Goal: Task Accomplishment & Management: Manage account settings

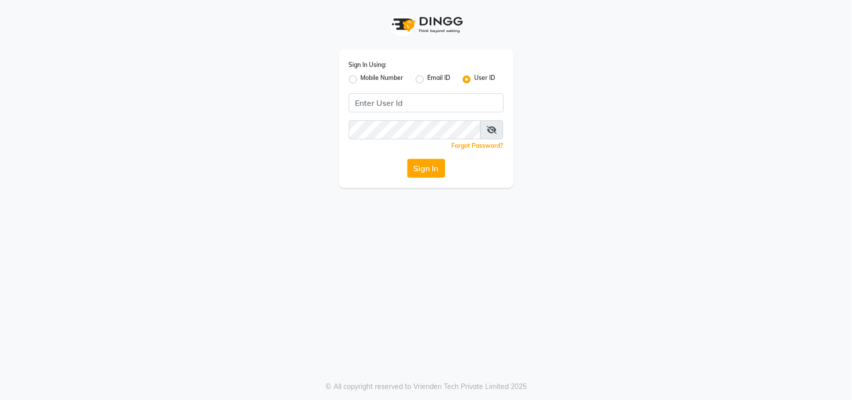
click at [398, 75] on label "Mobile Number" at bounding box center [382, 79] width 43 height 12
click at [367, 75] on input "Mobile Number" at bounding box center [364, 76] width 6 height 6
radio input "true"
radio input "false"
click at [422, 108] on input "Username" at bounding box center [442, 102] width 121 height 19
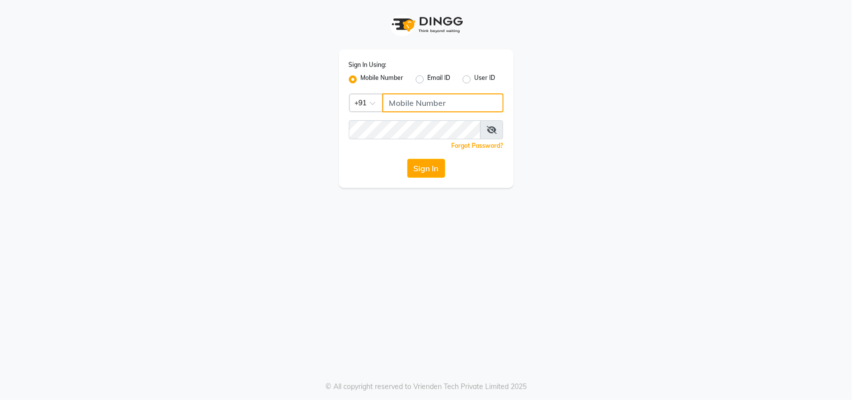
click at [413, 100] on input "Username" at bounding box center [442, 102] width 121 height 19
type input "8305450638"
click at [424, 166] on button "Sign In" at bounding box center [426, 168] width 38 height 19
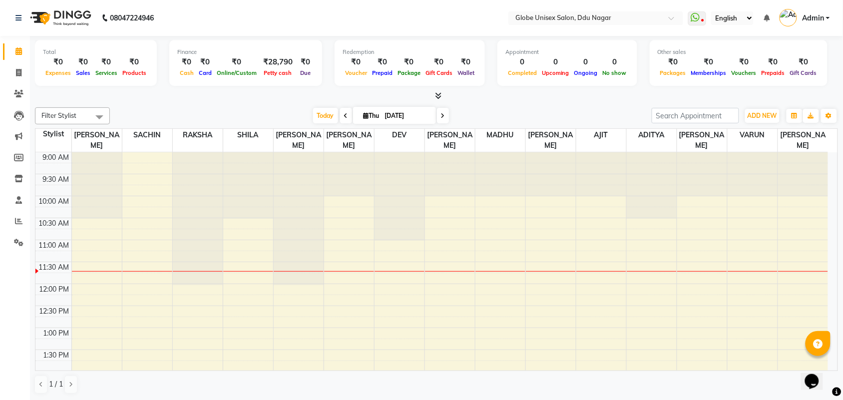
click at [268, 100] on div at bounding box center [436, 96] width 803 height 10
click at [692, 15] on icon at bounding box center [694, 17] width 9 height 10
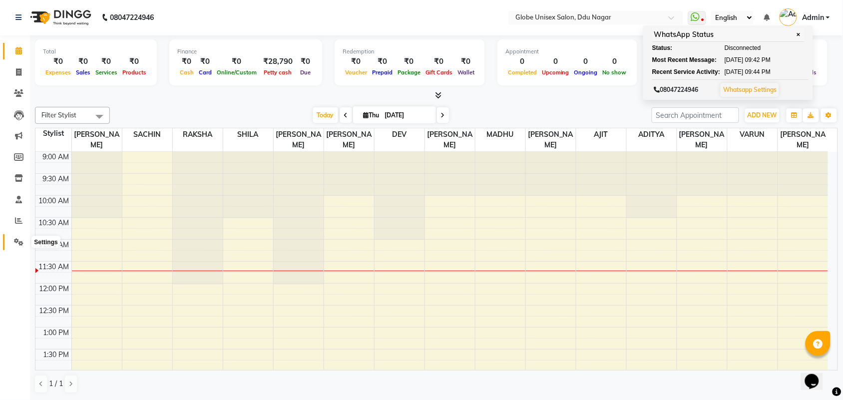
click at [15, 241] on icon at bounding box center [18, 241] width 9 height 7
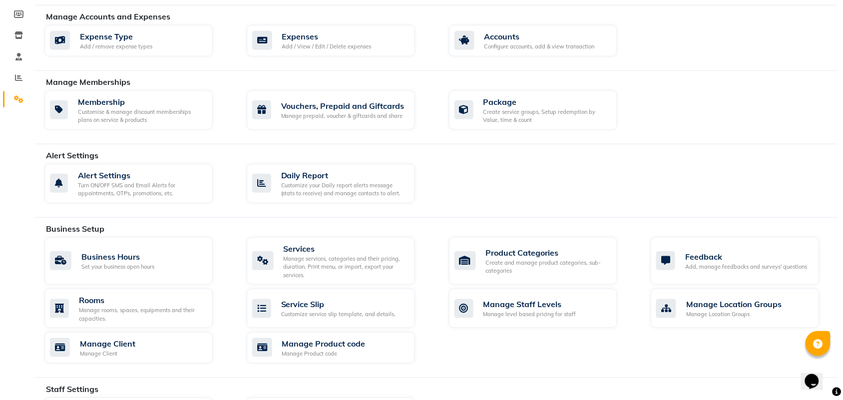
scroll to position [250, 0]
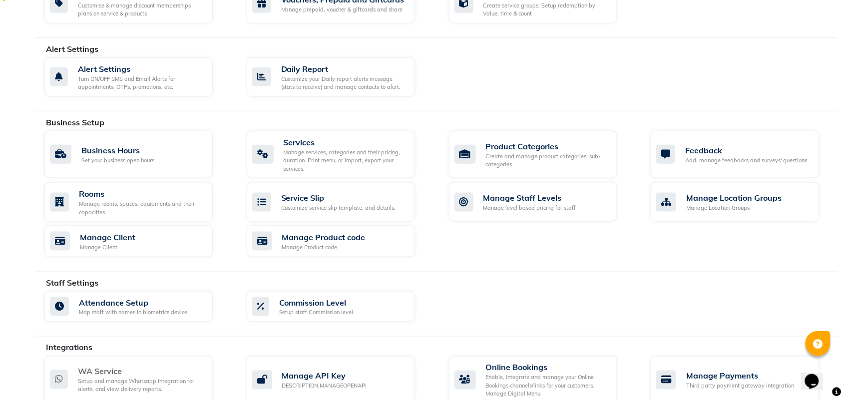
click at [111, 375] on div "WA Service" at bounding box center [141, 371] width 127 height 12
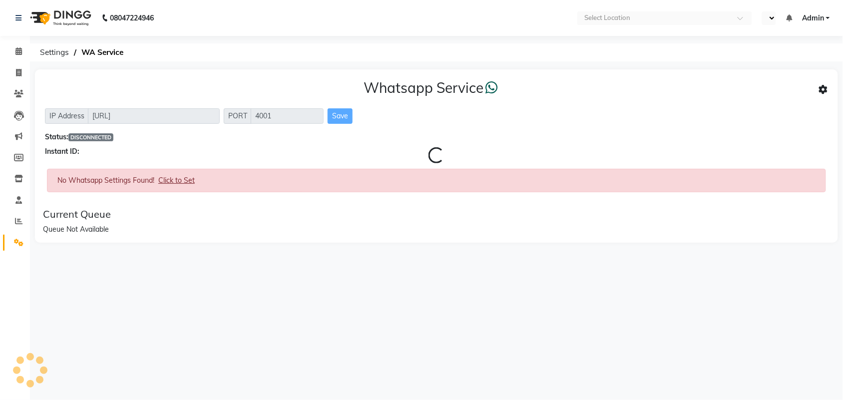
select select "en"
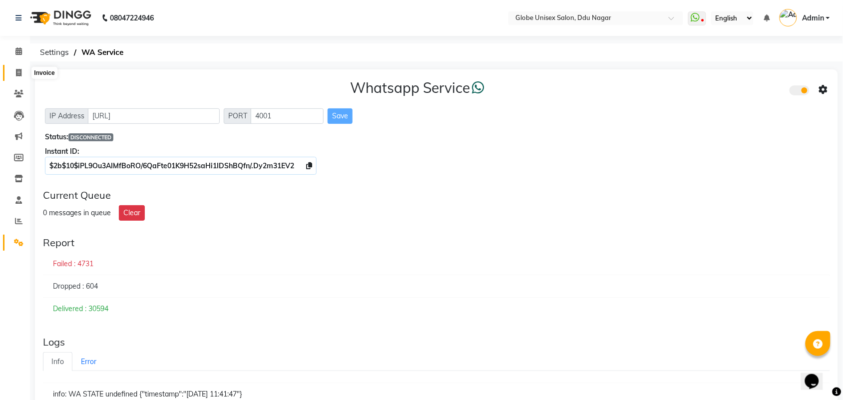
click at [16, 71] on icon at bounding box center [18, 72] width 5 height 7
select select "service"
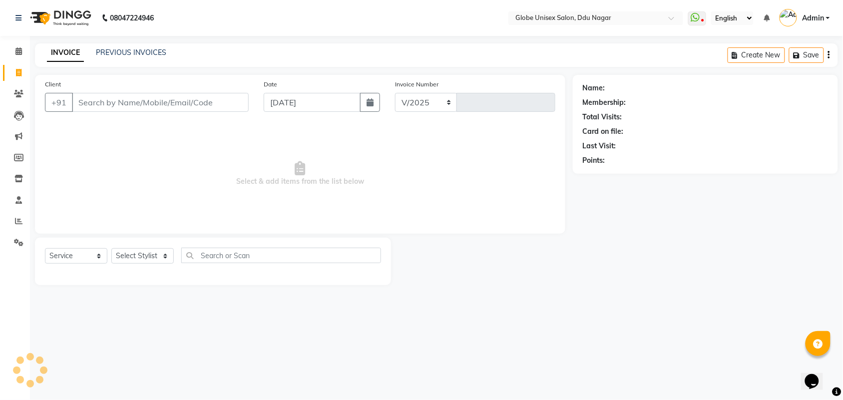
select select "4184"
type input "4088"
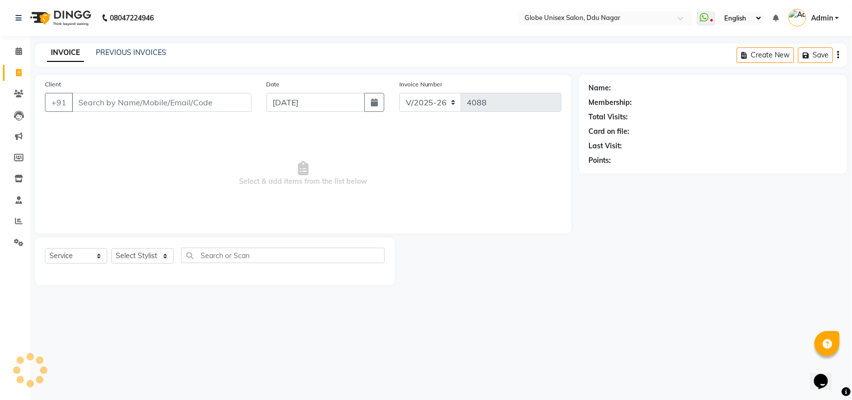
click at [336, 179] on span "Select & add items from the list below" at bounding box center [303, 174] width 517 height 100
click at [131, 51] on link "PREVIOUS INVOICES" at bounding box center [131, 52] width 70 height 9
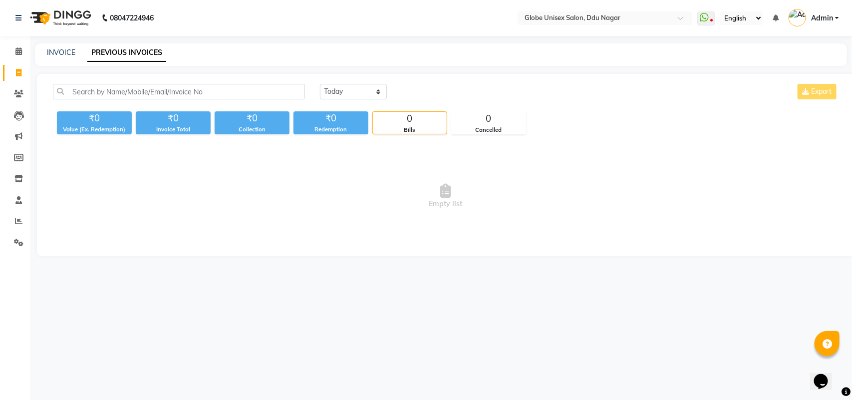
click at [220, 56] on div "INVOICE PREVIOUS INVOICES" at bounding box center [435, 52] width 800 height 10
click at [63, 55] on link "INVOICE" at bounding box center [61, 52] width 28 height 9
select select "service"
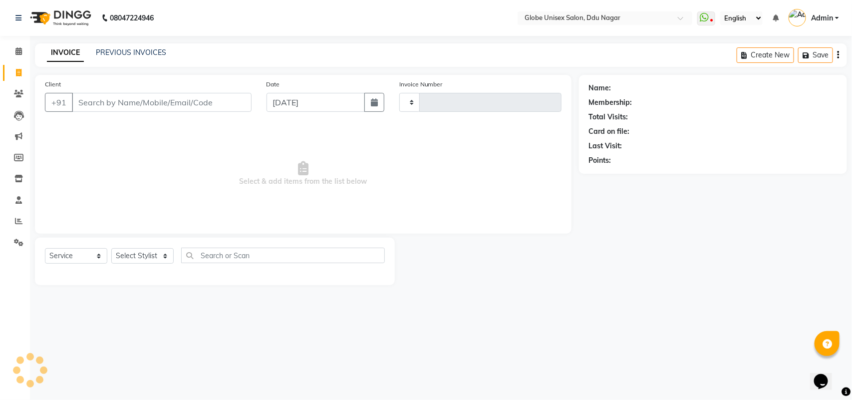
type input "4088"
select select "4184"
click at [105, 55] on link "PREVIOUS INVOICES" at bounding box center [131, 52] width 70 height 9
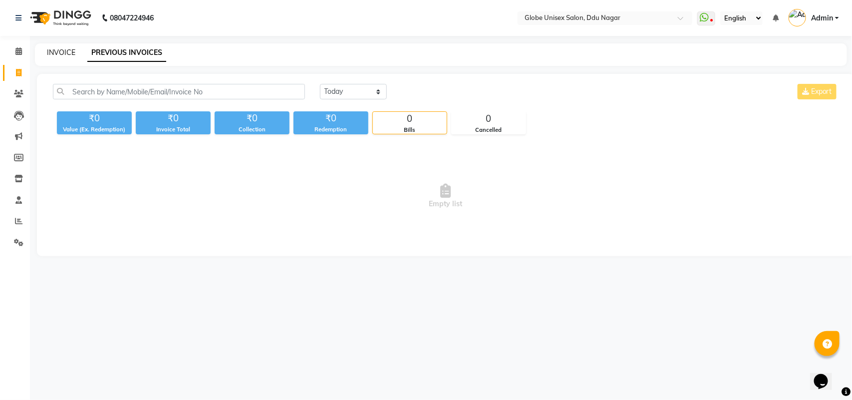
click at [60, 55] on link "INVOICE" at bounding box center [61, 52] width 28 height 9
select select "service"
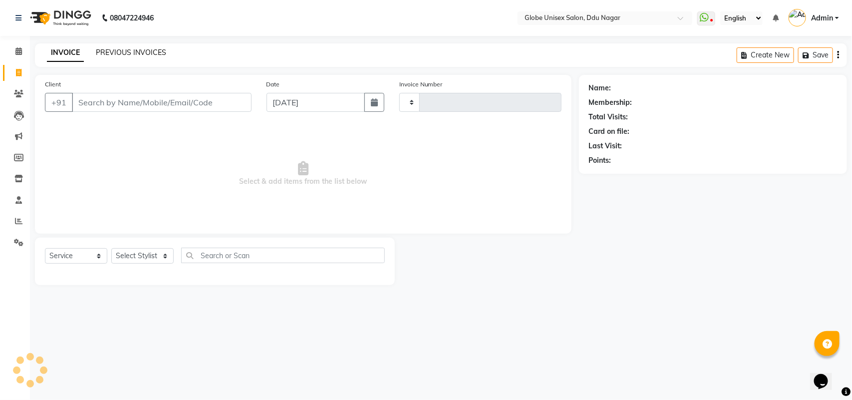
click at [108, 56] on link "PREVIOUS INVOICES" at bounding box center [131, 52] width 70 height 9
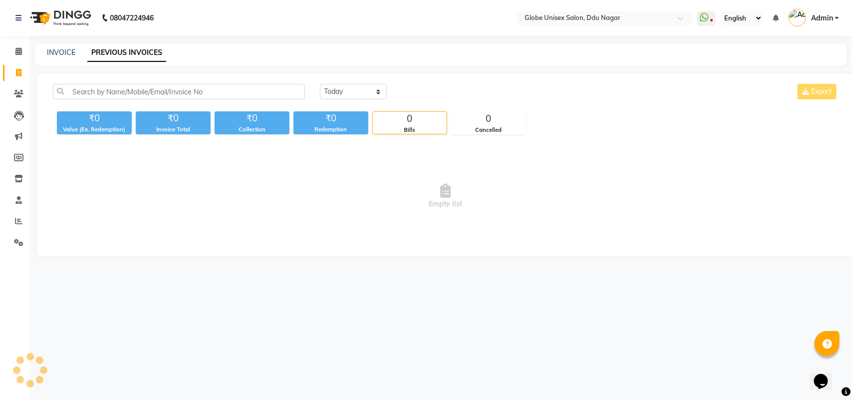
click at [168, 56] on div "INVOICE PREVIOUS INVOICES" at bounding box center [435, 52] width 800 height 10
click at [343, 86] on select "Today Yesterday Custom Range" at bounding box center [353, 91] width 67 height 15
select select "yesterday"
click at [320, 84] on select "Today Yesterday Custom Range" at bounding box center [353, 91] width 67 height 15
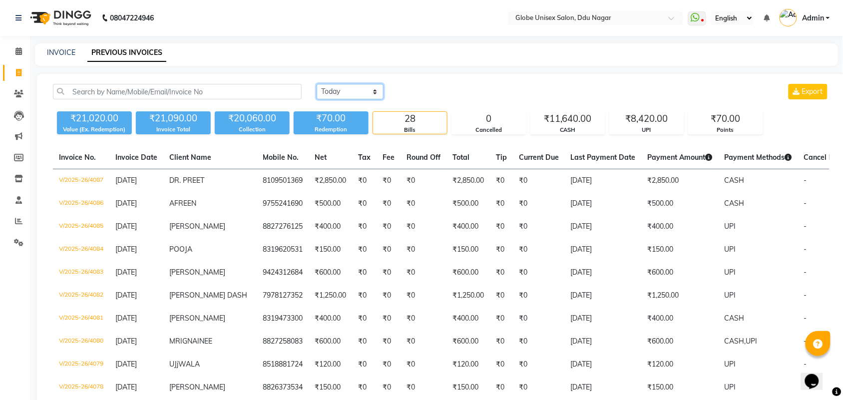
click at [349, 95] on select "Today Yesterday Custom Range" at bounding box center [349, 91] width 67 height 15
click at [10, 73] on span at bounding box center [18, 72] width 17 height 11
select select "service"
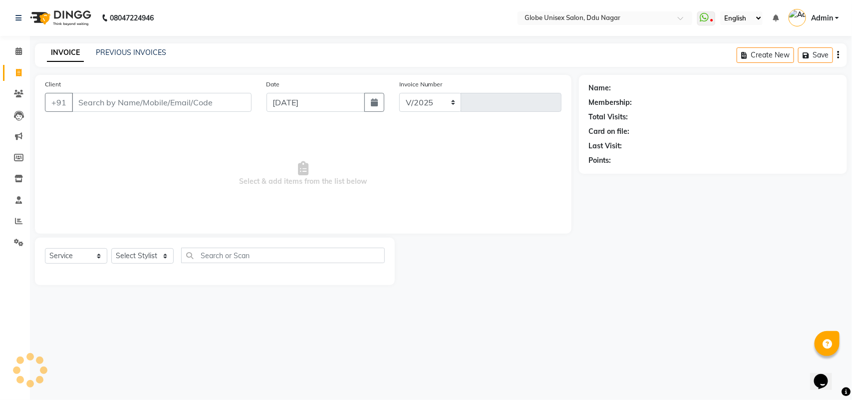
select select "4184"
type input "4088"
click at [163, 48] on link "PREVIOUS INVOICES" at bounding box center [131, 52] width 70 height 9
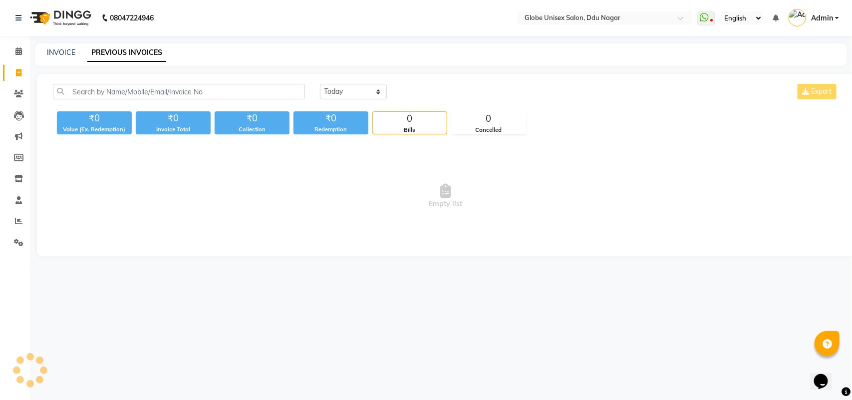
click at [163, 48] on link "PREVIOUS INVOICES" at bounding box center [126, 53] width 79 height 18
click at [335, 91] on select "Today Yesterday Custom Range" at bounding box center [353, 91] width 67 height 15
select select "yesterday"
click at [320, 84] on select "Today Yesterday Custom Range" at bounding box center [353, 91] width 67 height 15
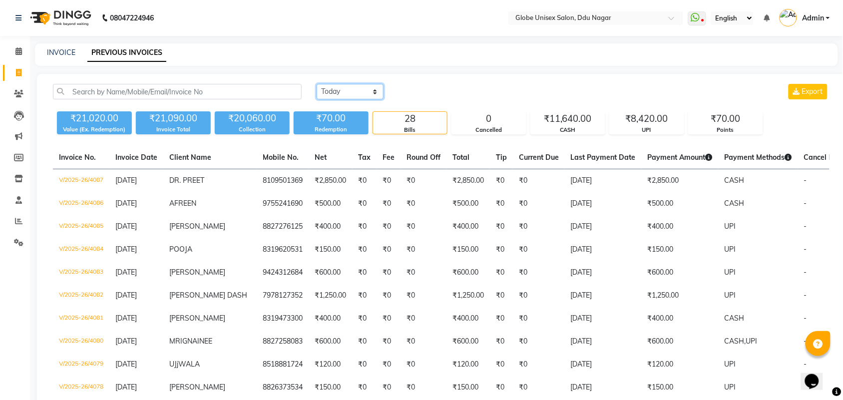
click at [342, 94] on select "Today Yesterday Custom Range" at bounding box center [349, 91] width 67 height 15
click at [699, 14] on span at bounding box center [697, 18] width 18 height 14
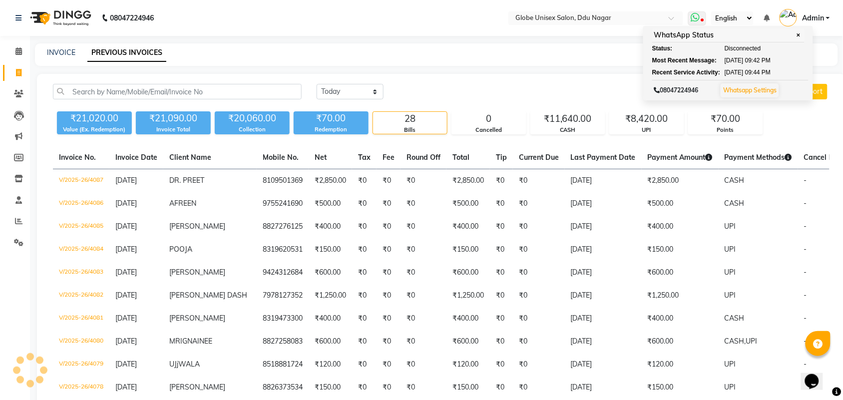
click at [742, 93] on link "Whatsapp Settings" at bounding box center [749, 89] width 53 height 7
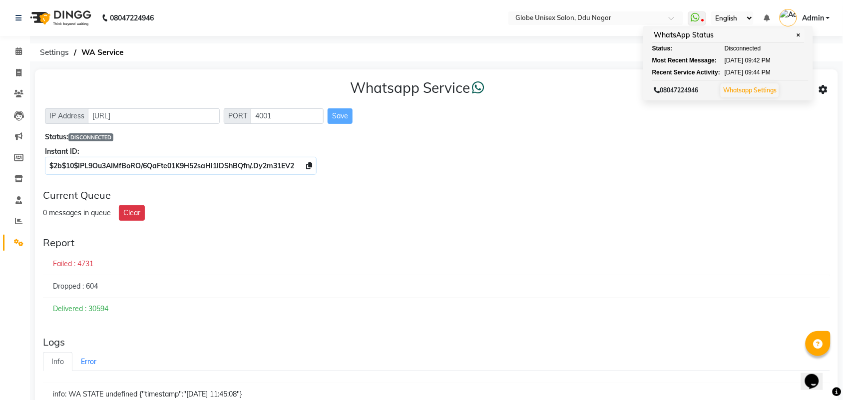
click at [524, 166] on div "$2b$10$iPL9Ou3AIMfBoRO/6QaFte01K9H52saHi1IDShBQfn/.Dy2m31EV2" at bounding box center [436, 166] width 783 height 10
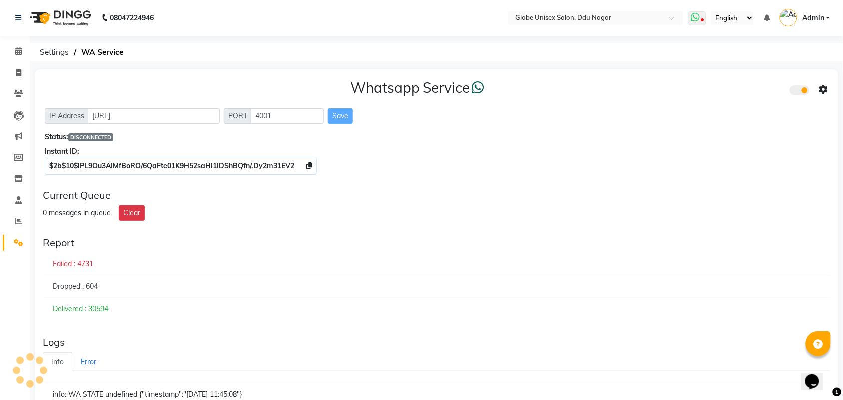
click at [702, 18] on icon at bounding box center [702, 20] width 3 height 5
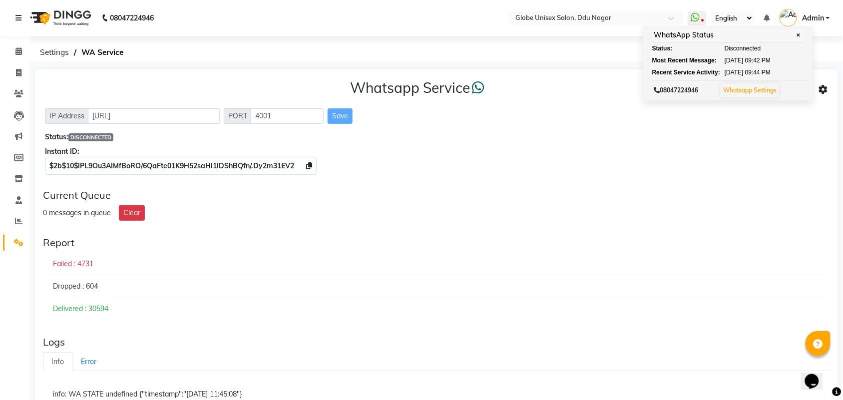
click at [627, 155] on div "Instant ID:" at bounding box center [436, 151] width 783 height 10
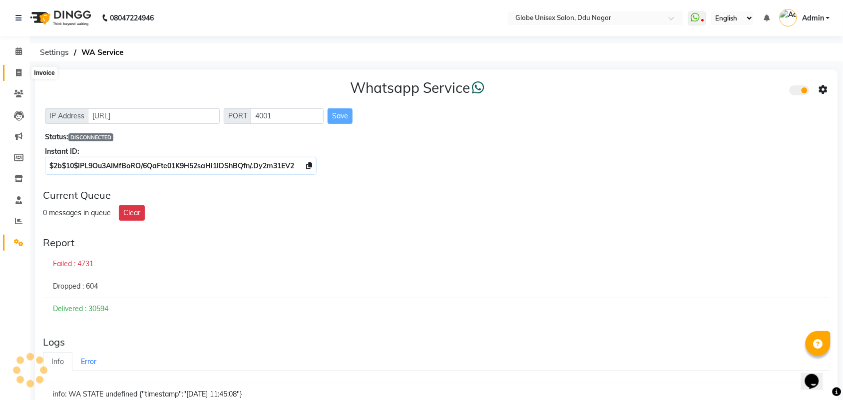
click at [12, 70] on span at bounding box center [18, 72] width 17 height 11
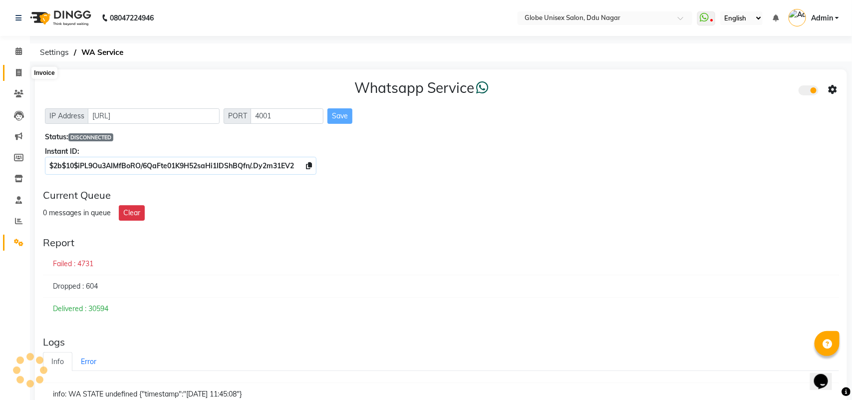
select select "4184"
select select "service"
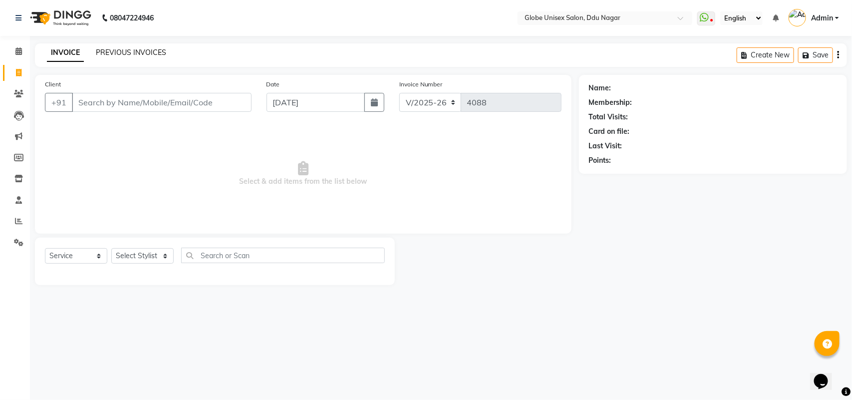
click at [121, 51] on link "PREVIOUS INVOICES" at bounding box center [131, 52] width 70 height 9
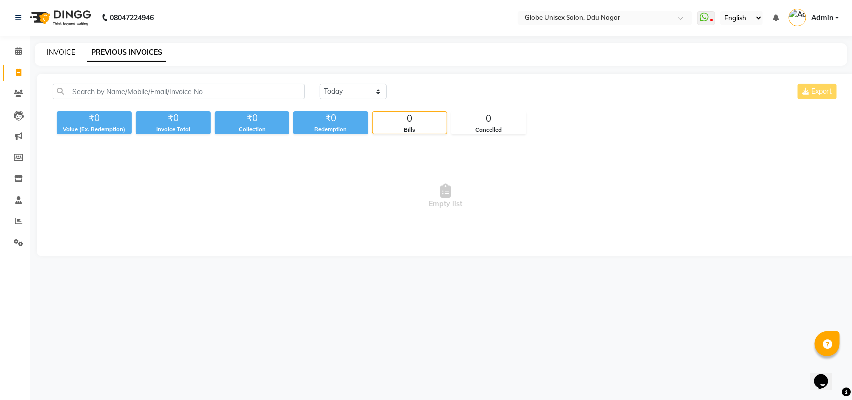
click at [65, 52] on link "INVOICE" at bounding box center [61, 52] width 28 height 9
select select "service"
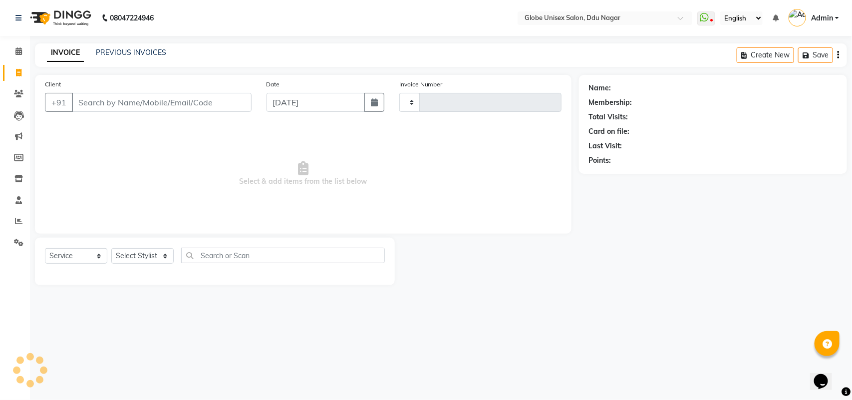
type input "4088"
select select "4184"
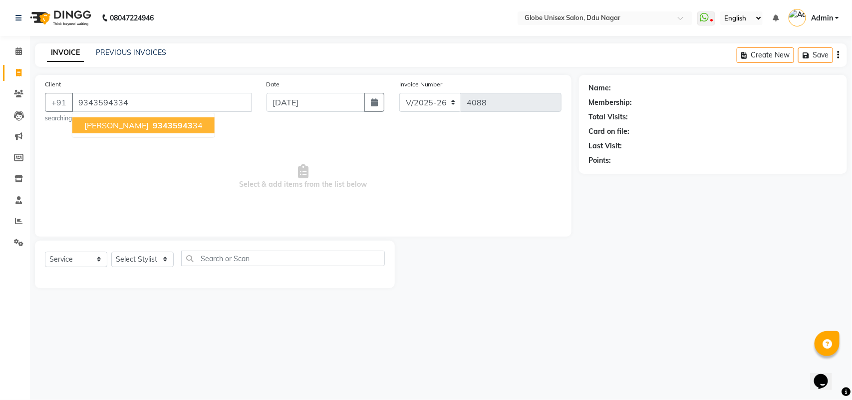
type input "9343594334"
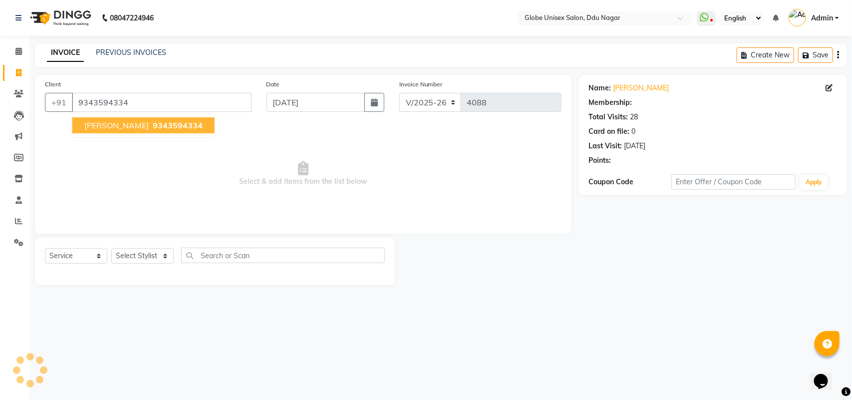
select select "1: Object"
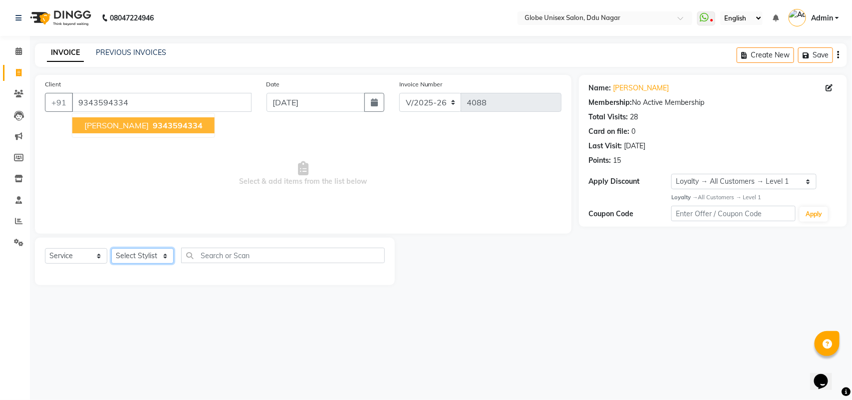
click at [145, 261] on select "Select Stylist ADITYA AJIT CHIRAG DEV DIGESH LALITA LAXMI MADHU MANSI NICK RAKS…" at bounding box center [142, 255] width 62 height 15
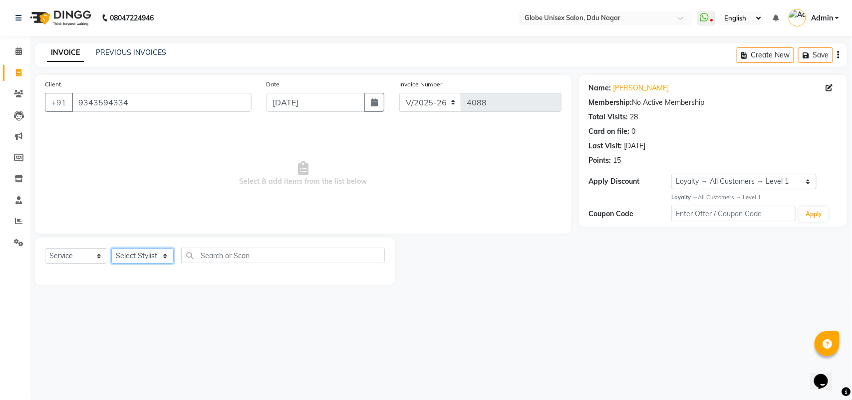
select select "24272"
click at [111, 248] on select "Select Stylist ADITYA AJIT CHIRAG DEV DIGESH LALITA LAXMI MADHU MANSI NICK RAKS…" at bounding box center [142, 255] width 62 height 15
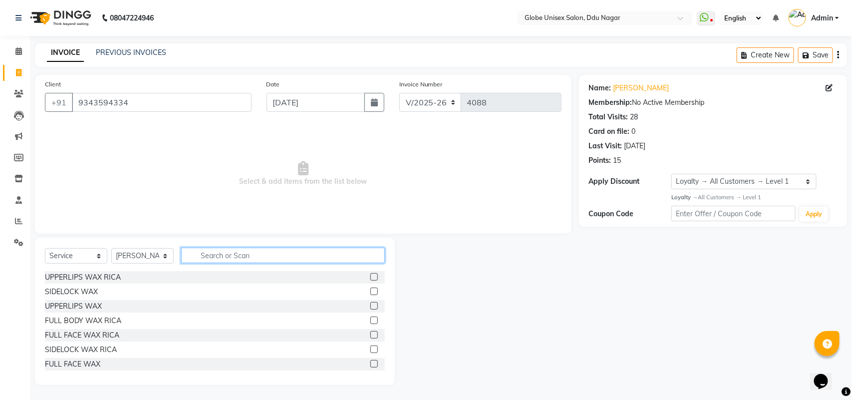
click at [229, 248] on input "text" at bounding box center [283, 255] width 204 height 15
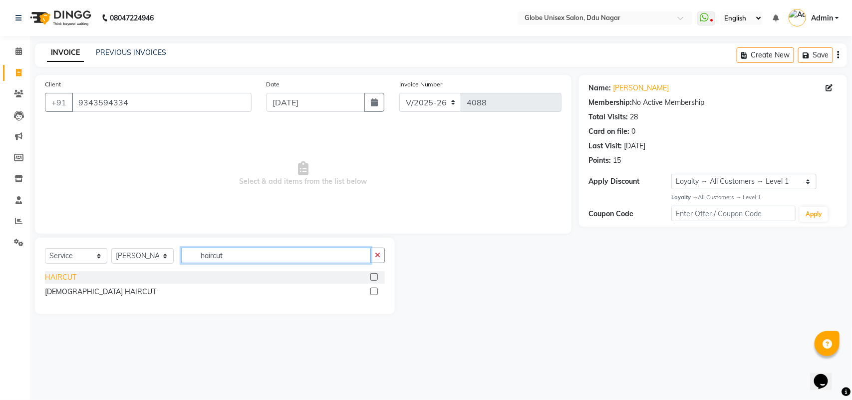
type input "haircut"
click at [62, 277] on div "HAIRCUT" at bounding box center [60, 277] width 31 height 10
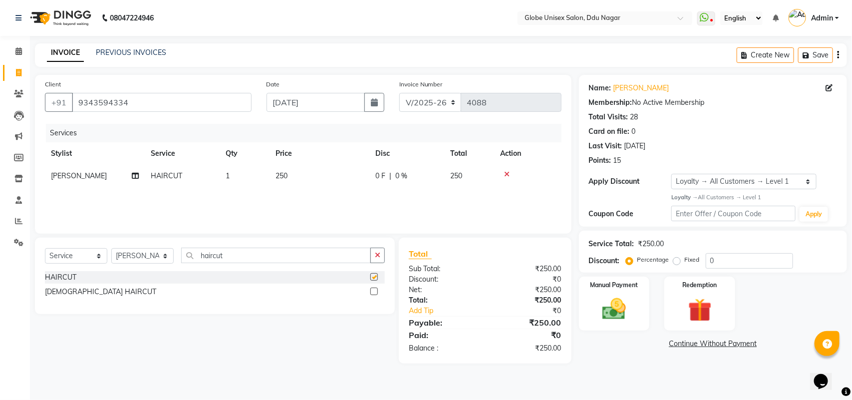
checkbox input "false"
click at [234, 260] on input "haircut" at bounding box center [276, 255] width 190 height 15
type input "h"
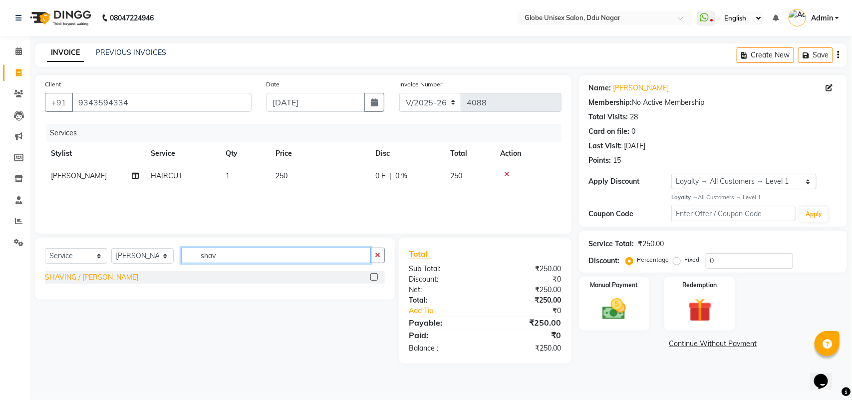
type input "shav"
click at [92, 278] on div "SHAVING / BEARD" at bounding box center [91, 277] width 93 height 10
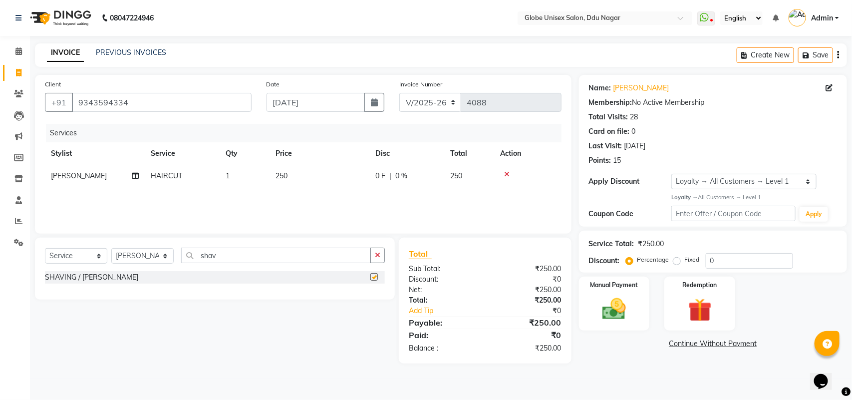
checkbox input "false"
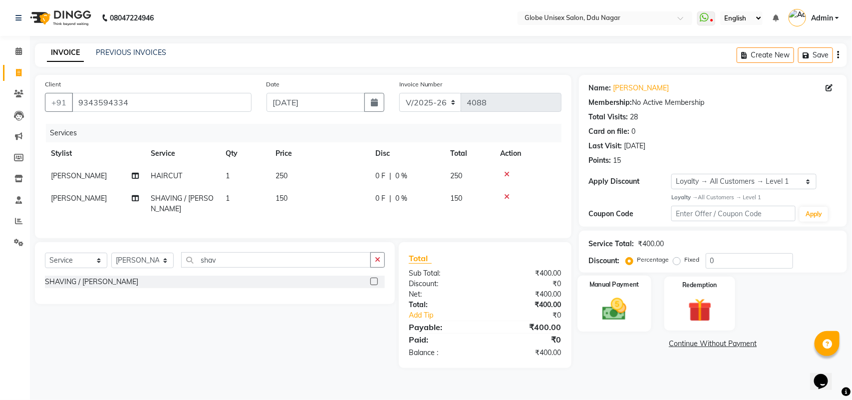
click at [607, 312] on img at bounding box center [614, 309] width 39 height 28
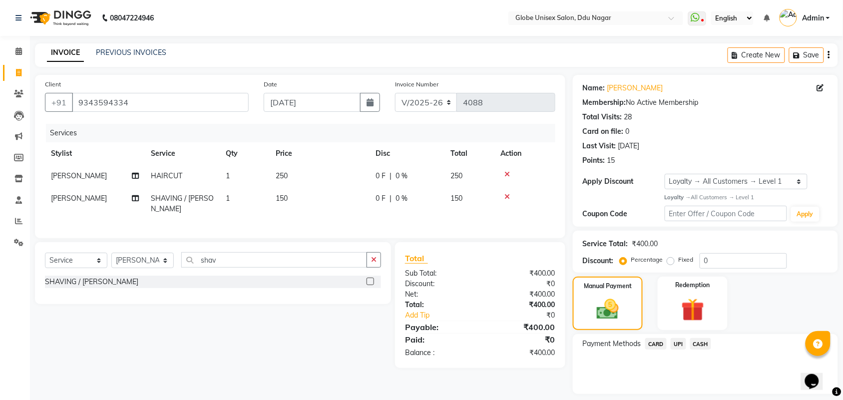
click at [707, 345] on span "CASH" at bounding box center [700, 343] width 21 height 11
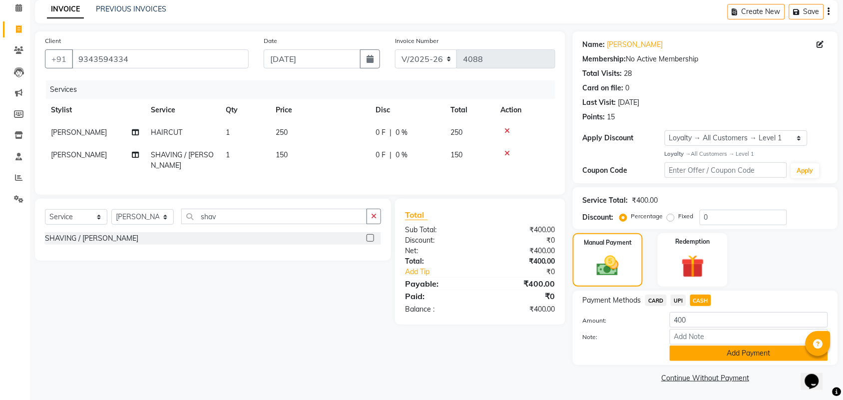
click at [758, 351] on button "Add Payment" at bounding box center [748, 352] width 158 height 15
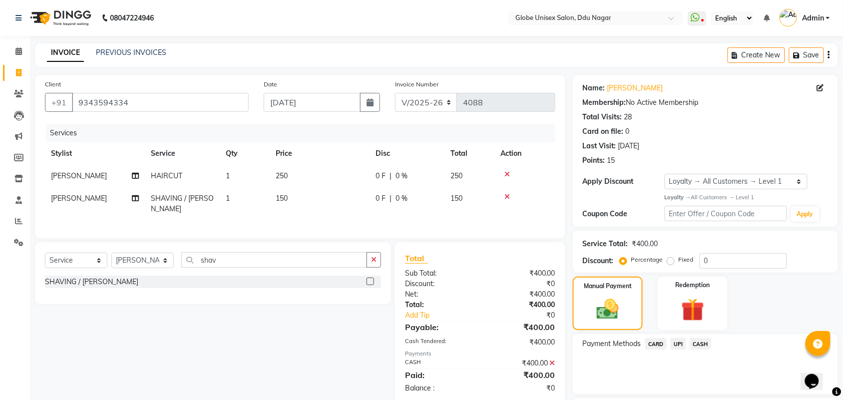
scroll to position [86, 0]
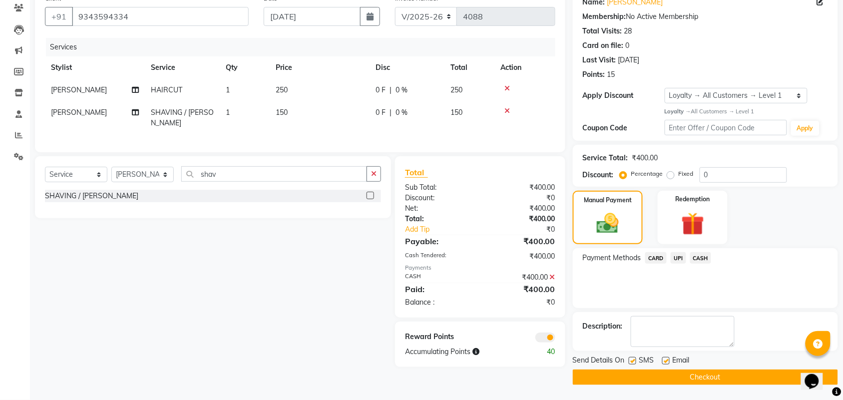
click at [784, 383] on button "Checkout" at bounding box center [705, 376] width 265 height 15
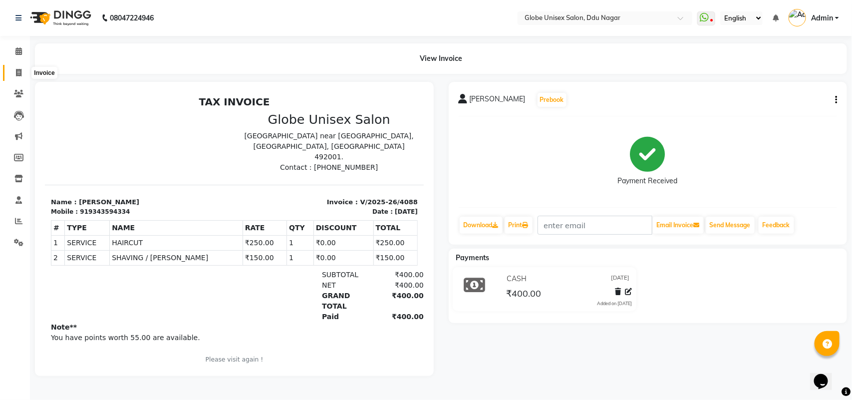
click at [17, 67] on span at bounding box center [18, 72] width 17 height 11
select select "service"
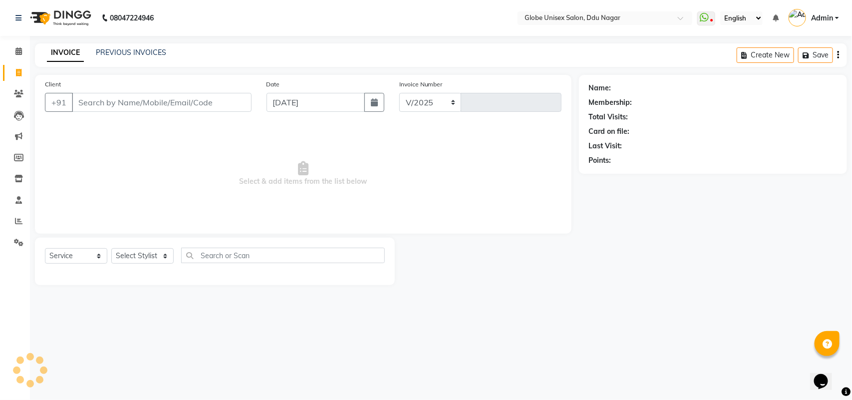
select select "4184"
type input "4089"
click at [160, 106] on input "Client" at bounding box center [162, 102] width 180 height 19
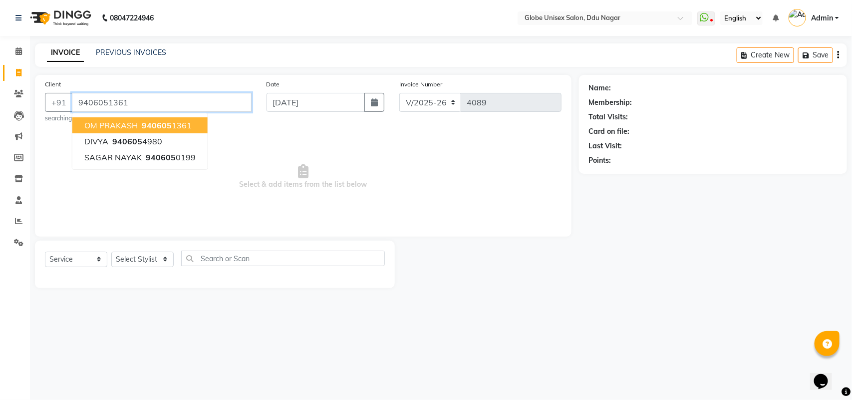
type input "9406051361"
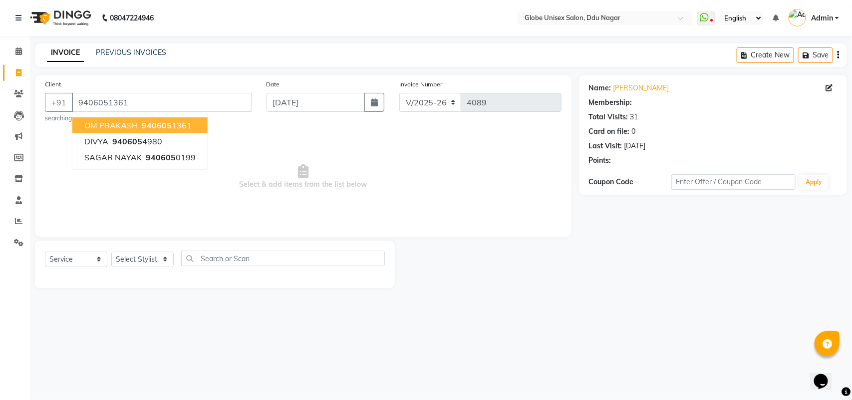
select select "1: Object"
click at [153, 129] on span "940605" at bounding box center [157, 125] width 30 height 10
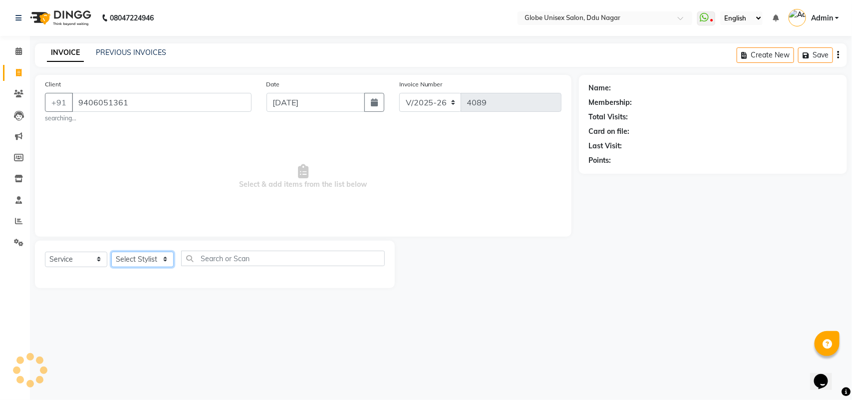
click at [154, 257] on select "Select Stylist ADITYA AJIT CHIRAG DEV DIGESH LALITA LAXMI MADHU MANSI NICK RAKS…" at bounding box center [142, 259] width 62 height 15
select select "1: Object"
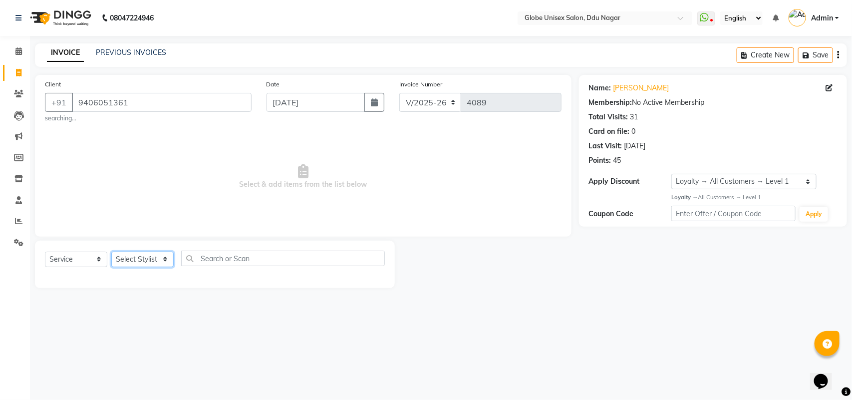
select select "24272"
click at [111, 252] on select "Select Stylist ADITYA AJIT CHIRAG DEV DIGESH LALITA LAXMI MADHU MANSI NICK RAKS…" at bounding box center [142, 259] width 62 height 15
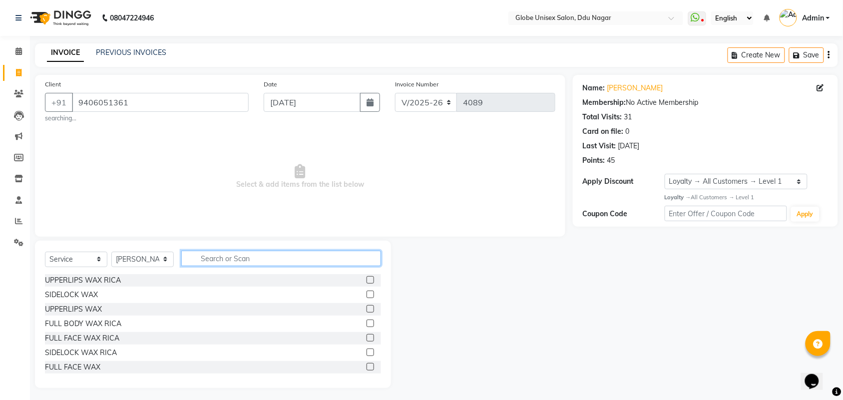
click at [250, 265] on input "text" at bounding box center [281, 258] width 200 height 15
type input "hair"
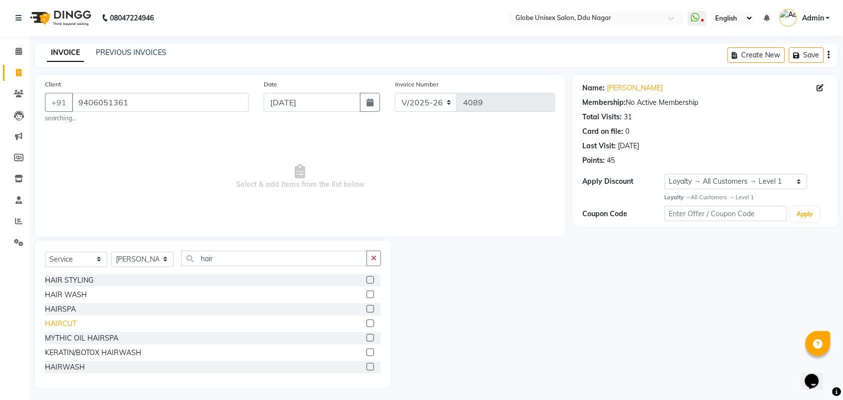
click at [68, 322] on div "HAIRCUT" at bounding box center [60, 323] width 31 height 10
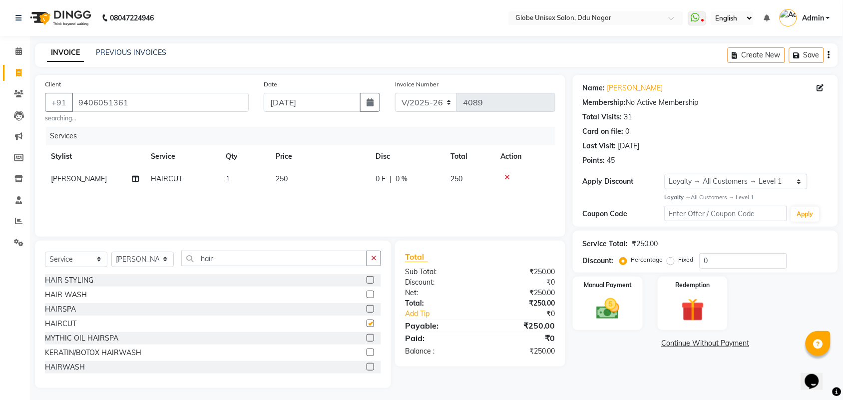
checkbox input "false"
click at [609, 314] on img at bounding box center [607, 308] width 39 height 27
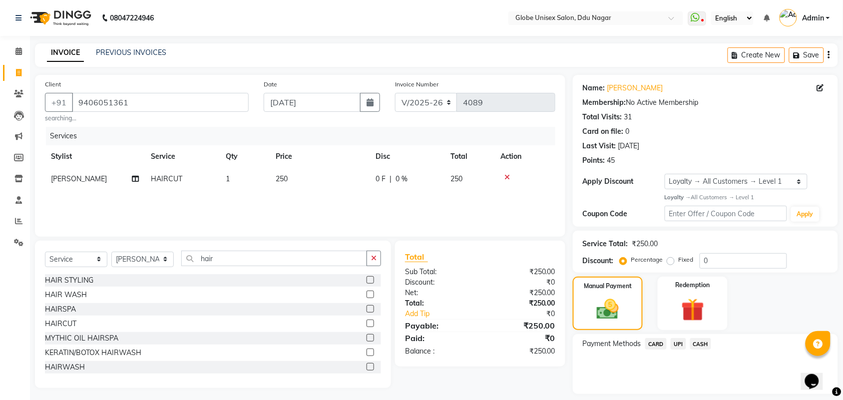
click at [694, 343] on span "CASH" at bounding box center [700, 343] width 21 height 11
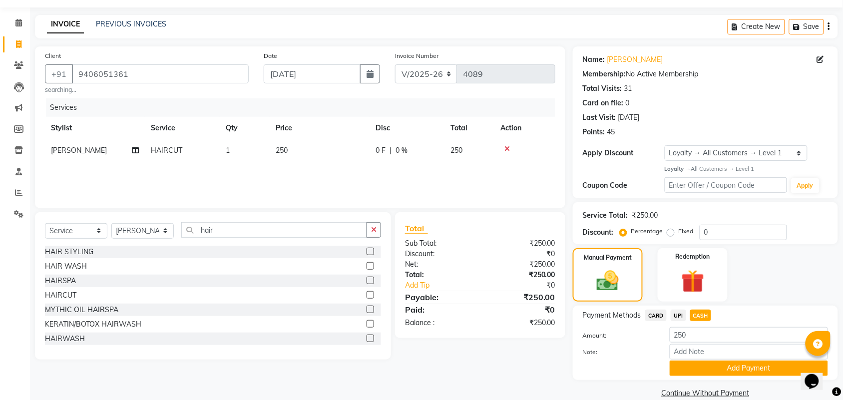
scroll to position [43, 0]
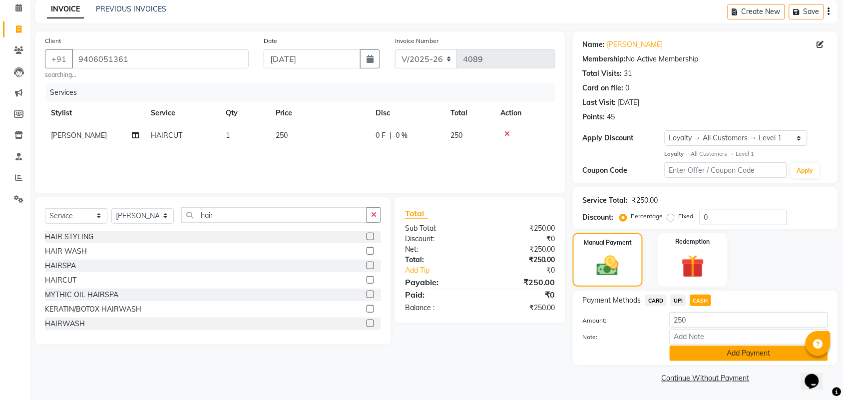
click at [732, 355] on button "Add Payment" at bounding box center [748, 352] width 158 height 15
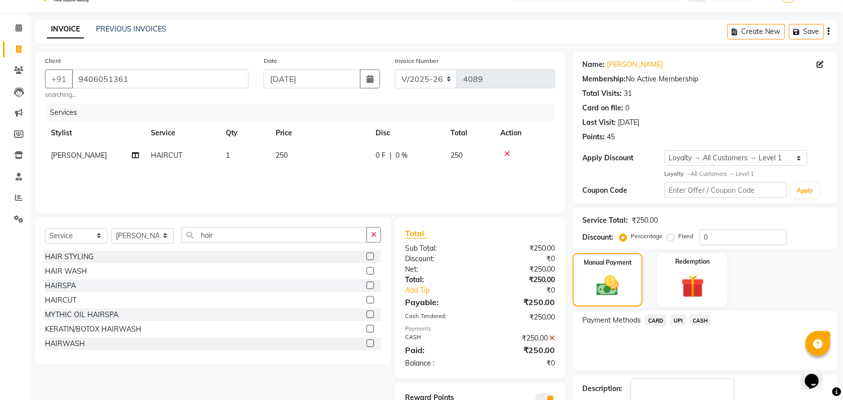
scroll to position [86, 0]
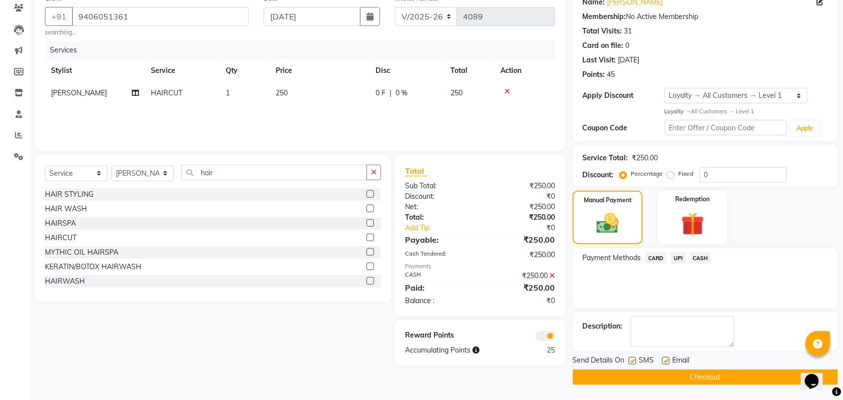
click at [740, 383] on button "Checkout" at bounding box center [705, 376] width 265 height 15
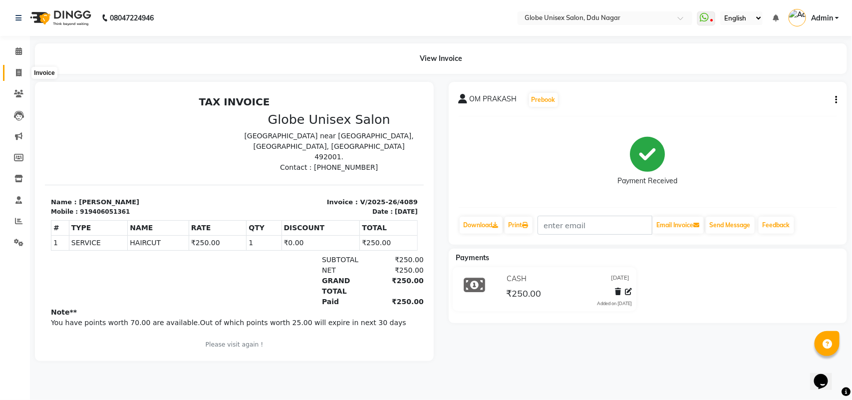
click at [16, 67] on span at bounding box center [18, 72] width 17 height 11
select select "service"
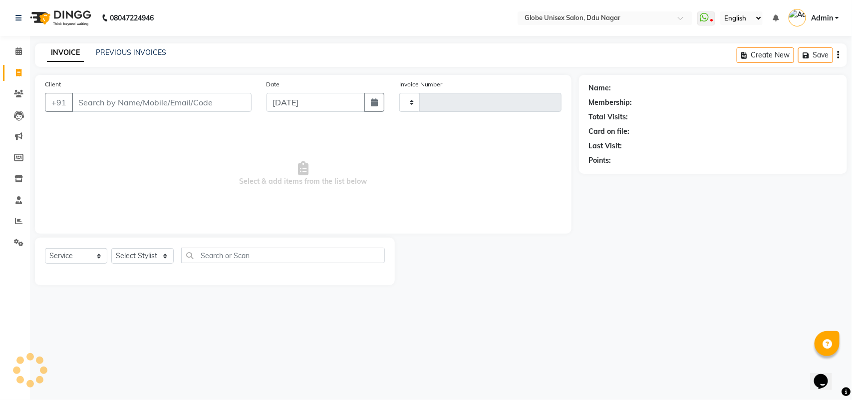
type input "4090"
select select "4184"
click at [129, 52] on link "PREVIOUS INVOICES" at bounding box center [131, 52] width 70 height 9
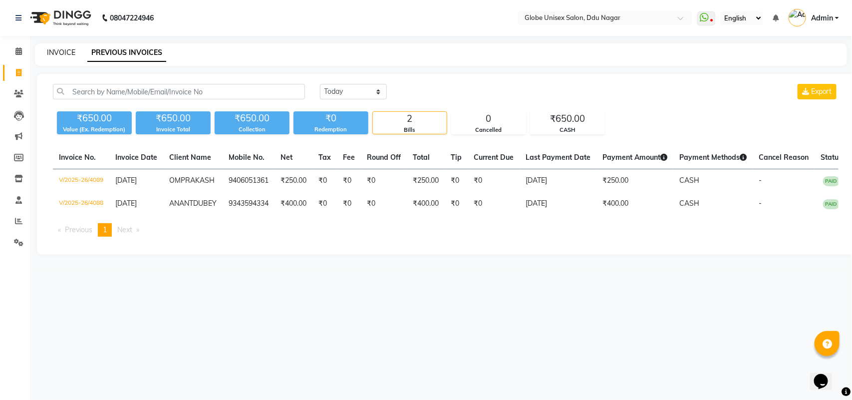
click at [58, 55] on link "INVOICE" at bounding box center [61, 52] width 28 height 9
select select "service"
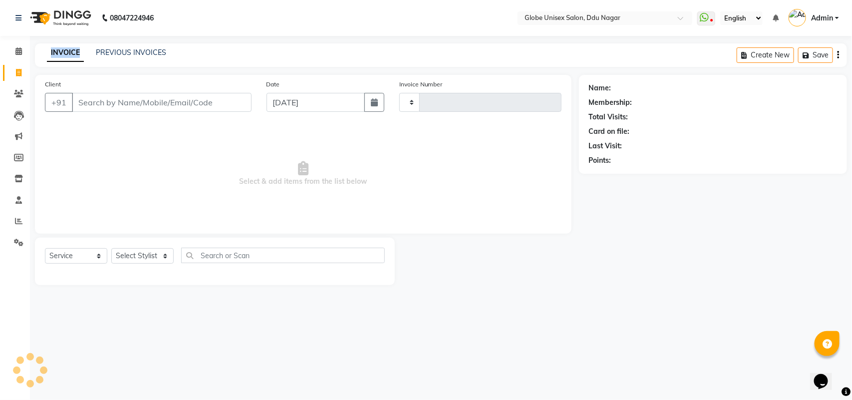
type input "4090"
select select "4184"
click at [132, 110] on input "Client" at bounding box center [162, 102] width 180 height 19
click at [77, 100] on input "Client" at bounding box center [162, 102] width 180 height 19
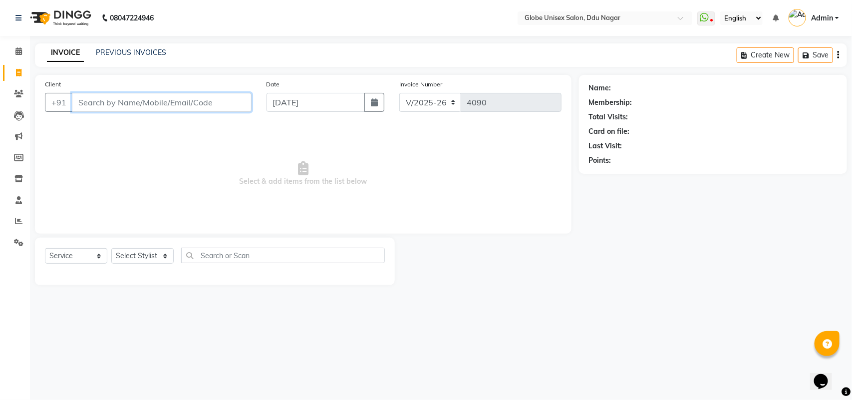
click at [77, 100] on input "Client" at bounding box center [162, 102] width 180 height 19
click at [83, 98] on input "Client" at bounding box center [162, 102] width 180 height 19
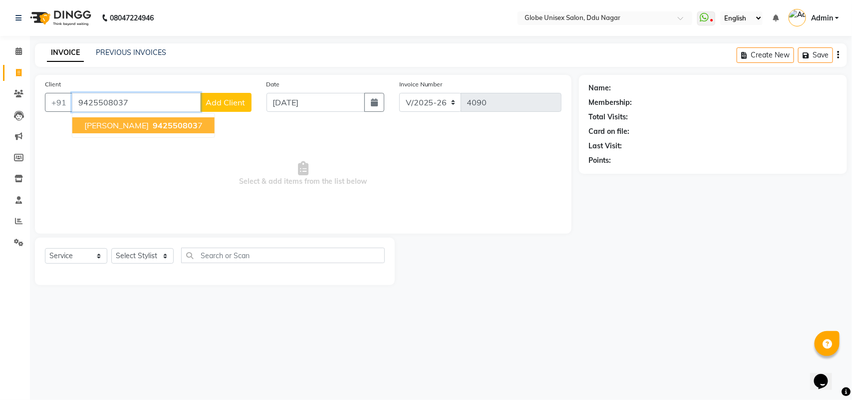
type input "9425508037"
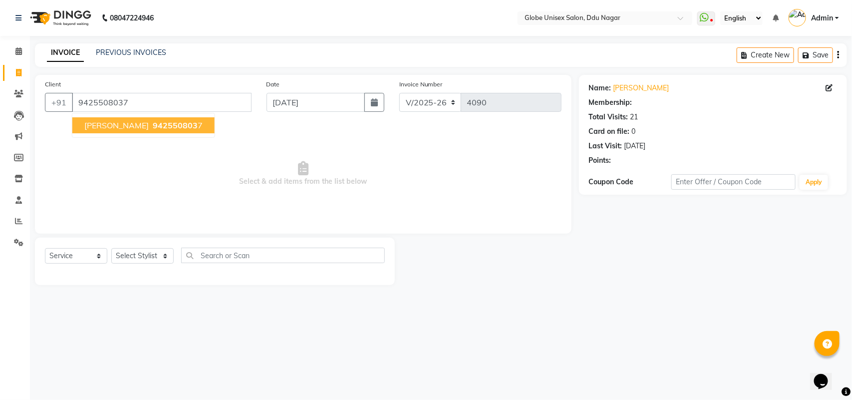
select select "2: Object"
click at [140, 126] on span "HEMANGI SINGH" at bounding box center [116, 125] width 64 height 10
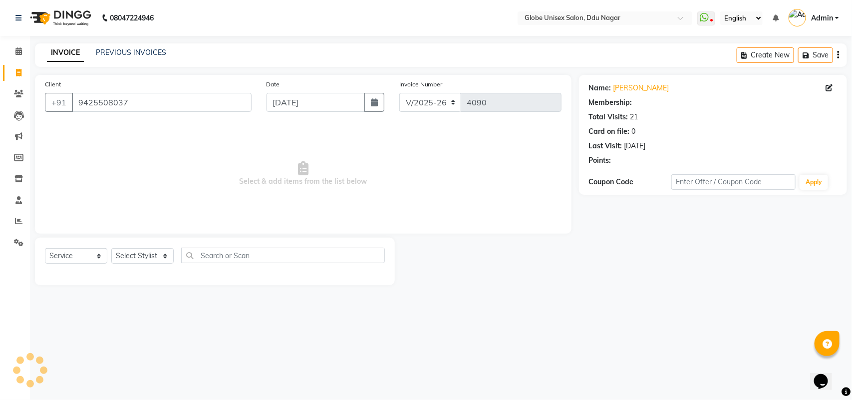
select select "2: Object"
